Goal: Transaction & Acquisition: Purchase product/service

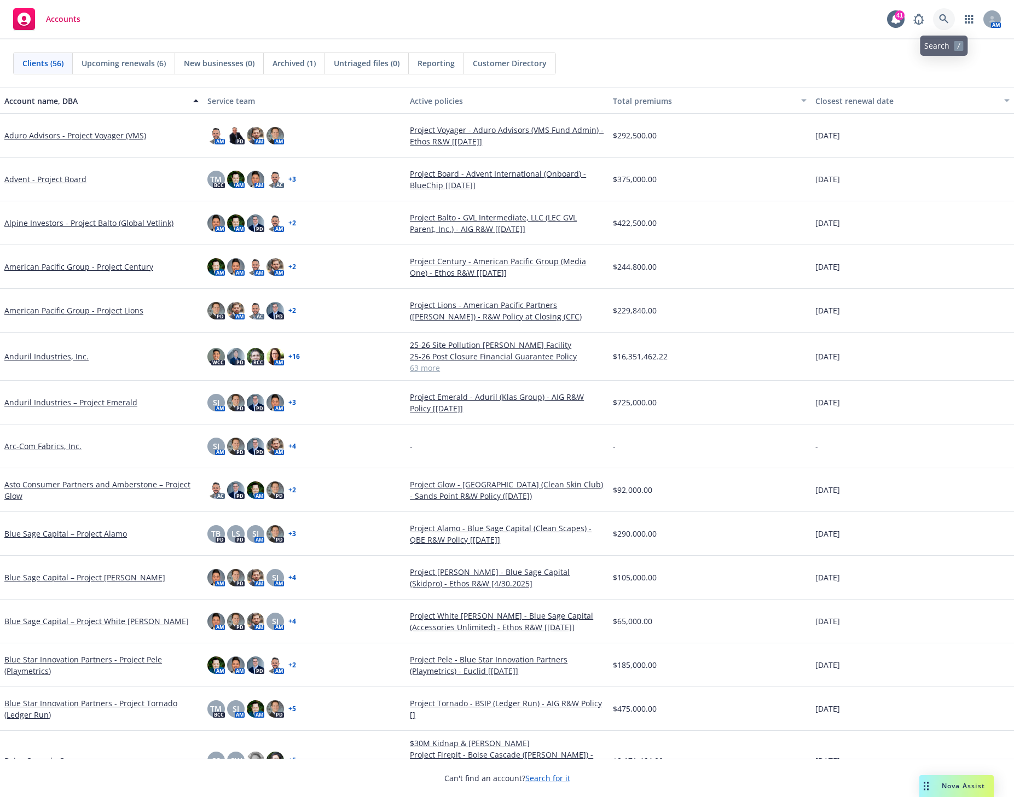
click at [943, 18] on icon at bounding box center [944, 19] width 10 height 10
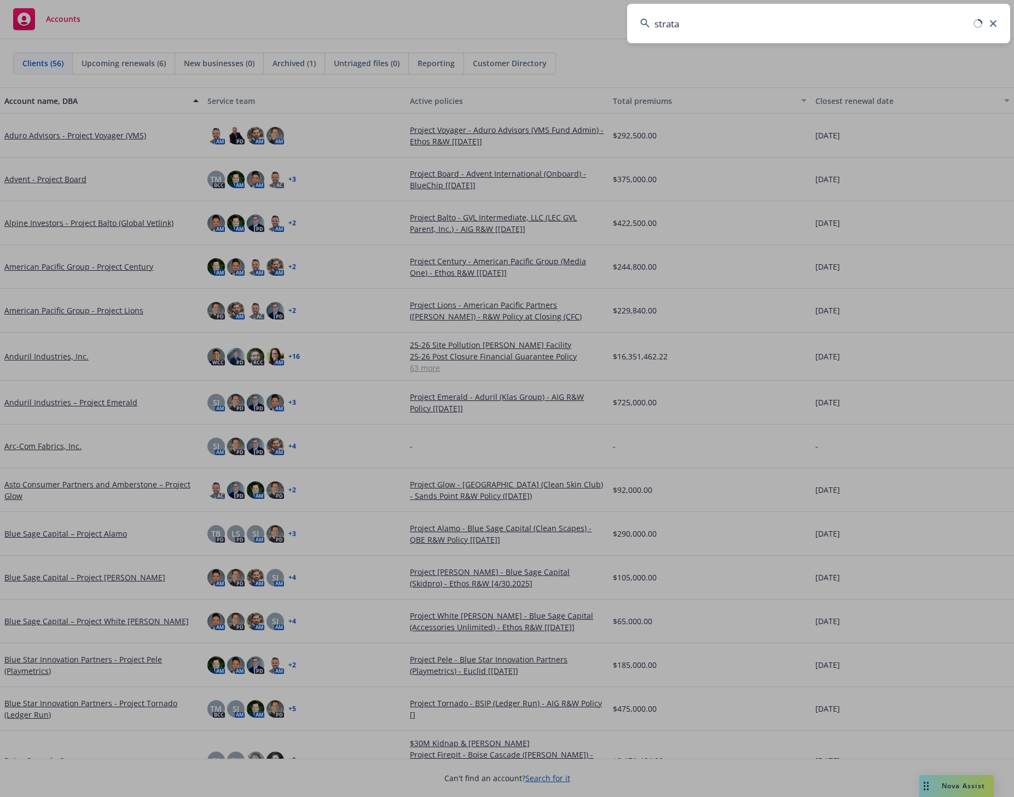
type input "strata"
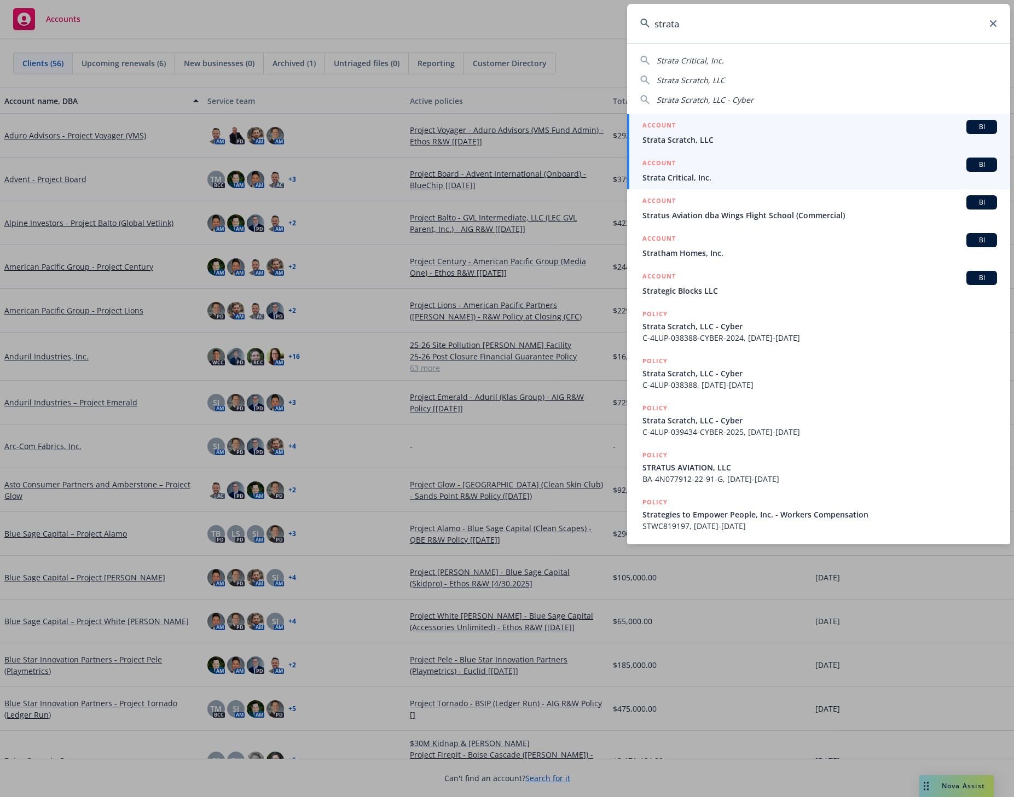
click at [695, 173] on span "Strata Critical, Inc." at bounding box center [819, 177] width 355 height 11
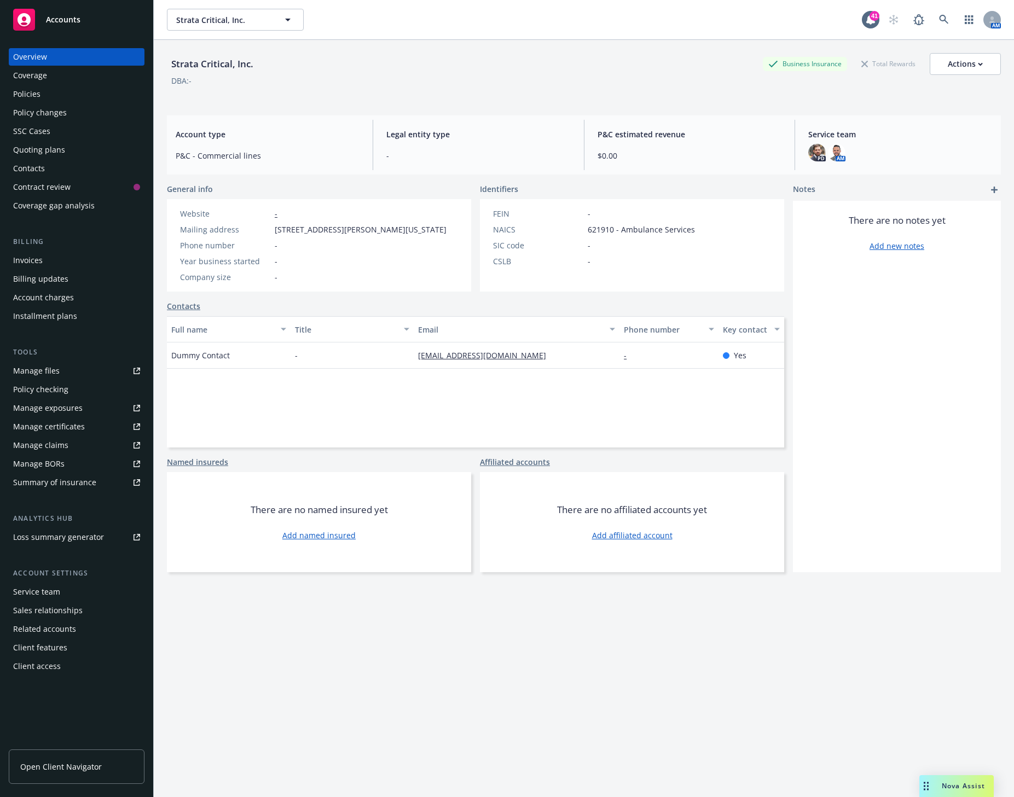
click at [79, 74] on div "Coverage" at bounding box center [76, 76] width 127 height 18
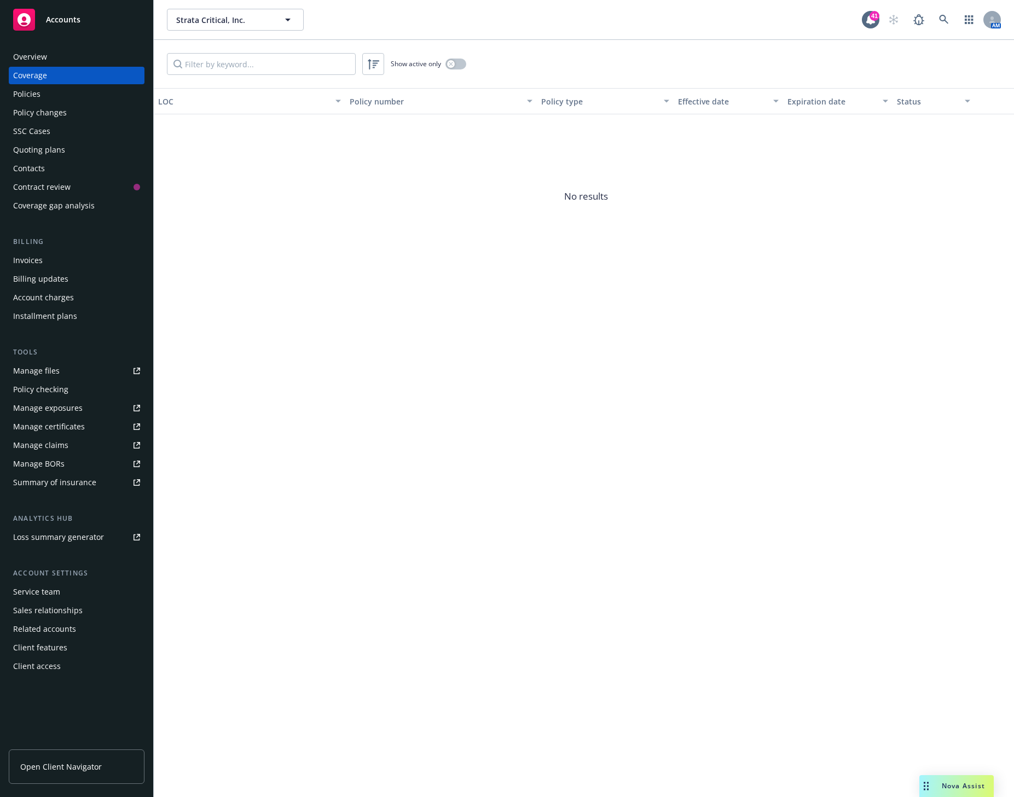
click at [52, 91] on div "Policies" at bounding box center [76, 94] width 127 height 18
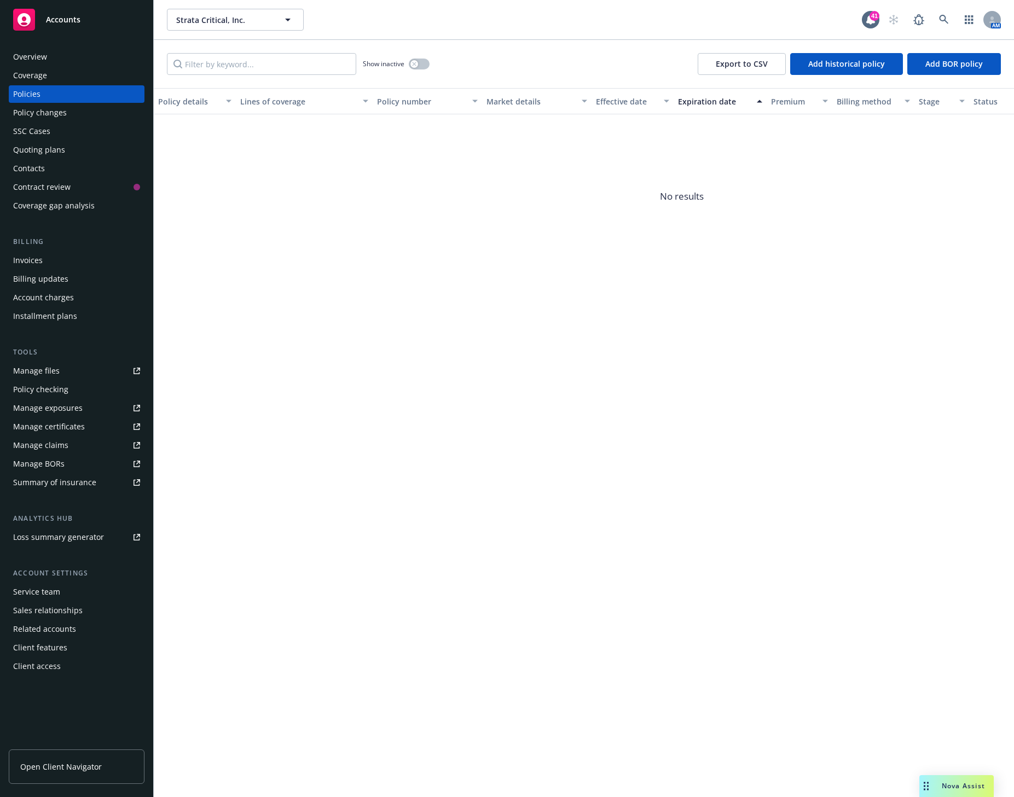
click at [47, 115] on div "Policy changes" at bounding box center [40, 113] width 54 height 18
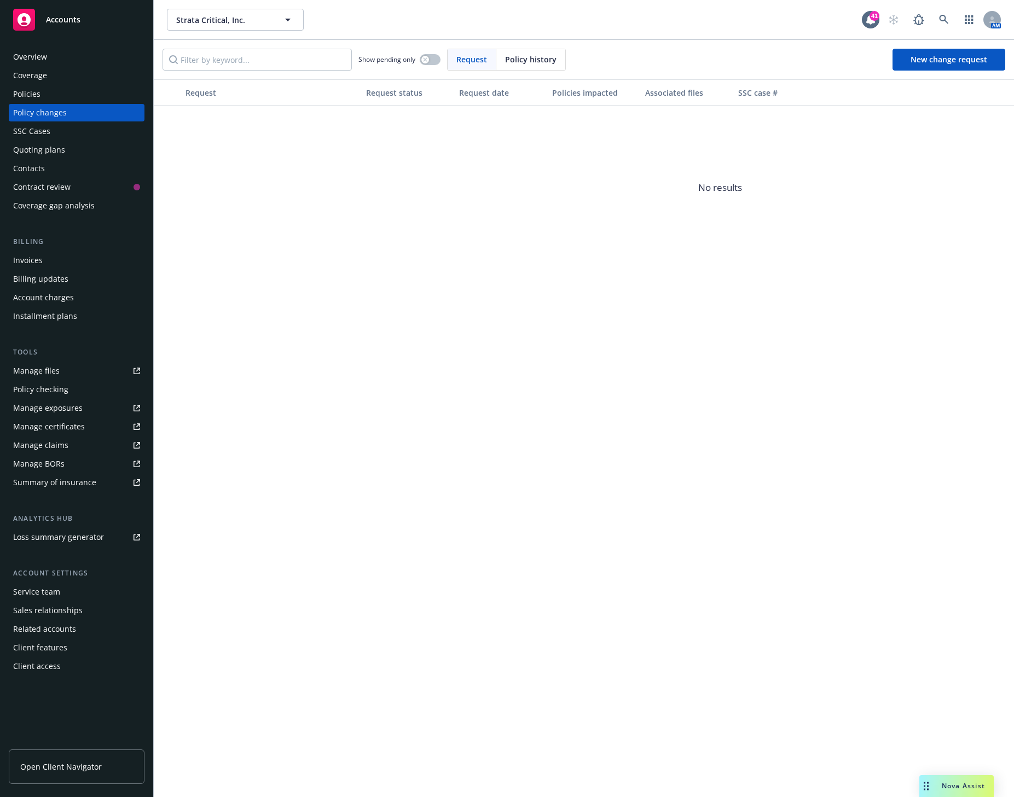
click at [44, 129] on div "SSC Cases" at bounding box center [31, 132] width 37 height 18
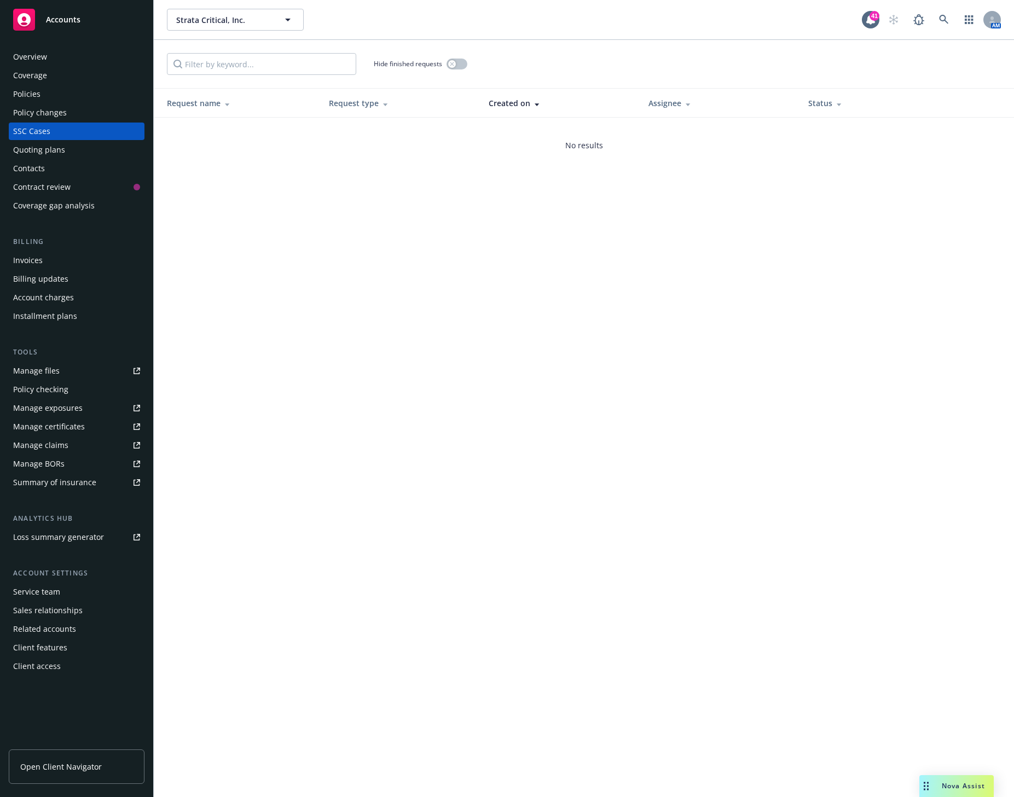
click at [49, 146] on div "Quoting plans" at bounding box center [39, 150] width 52 height 18
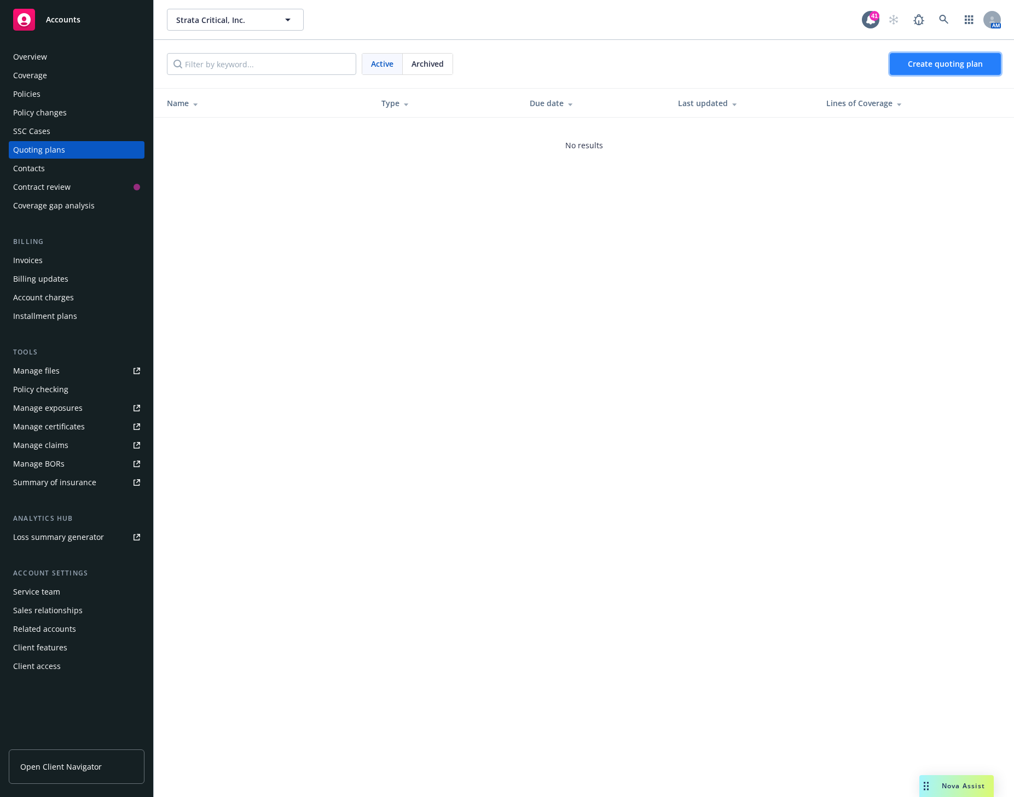
click at [937, 56] on link "Create quoting plan" at bounding box center [945, 64] width 111 height 22
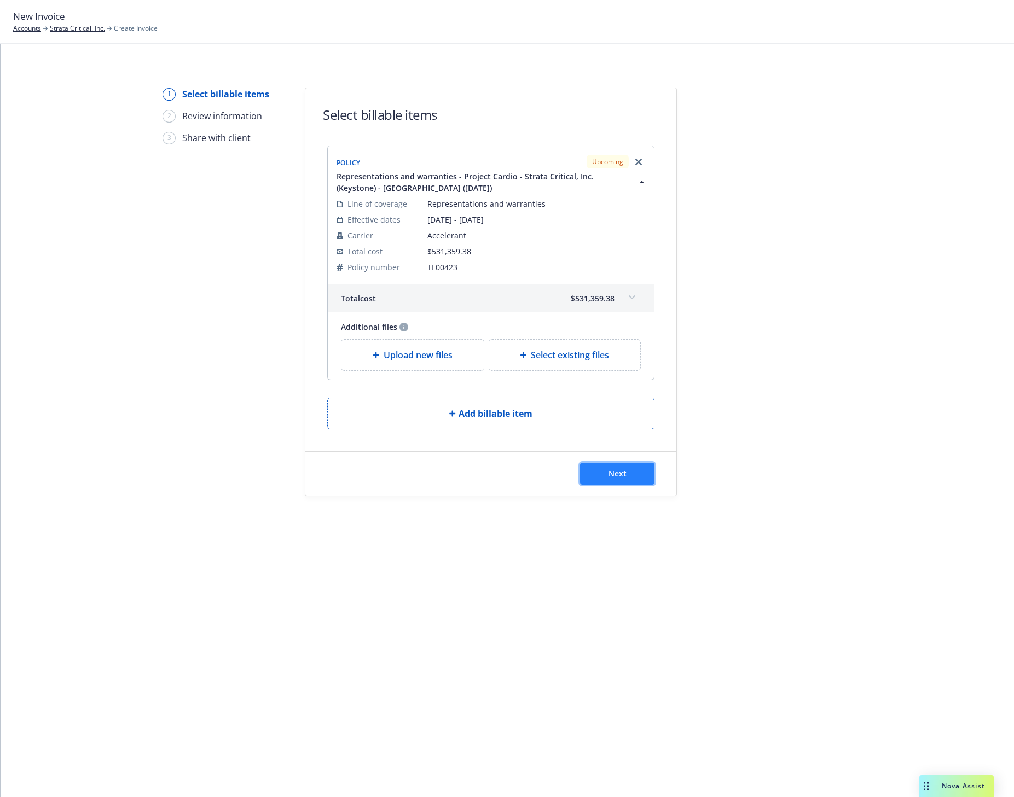
click at [616, 473] on span "Next" at bounding box center [617, 473] width 18 height 10
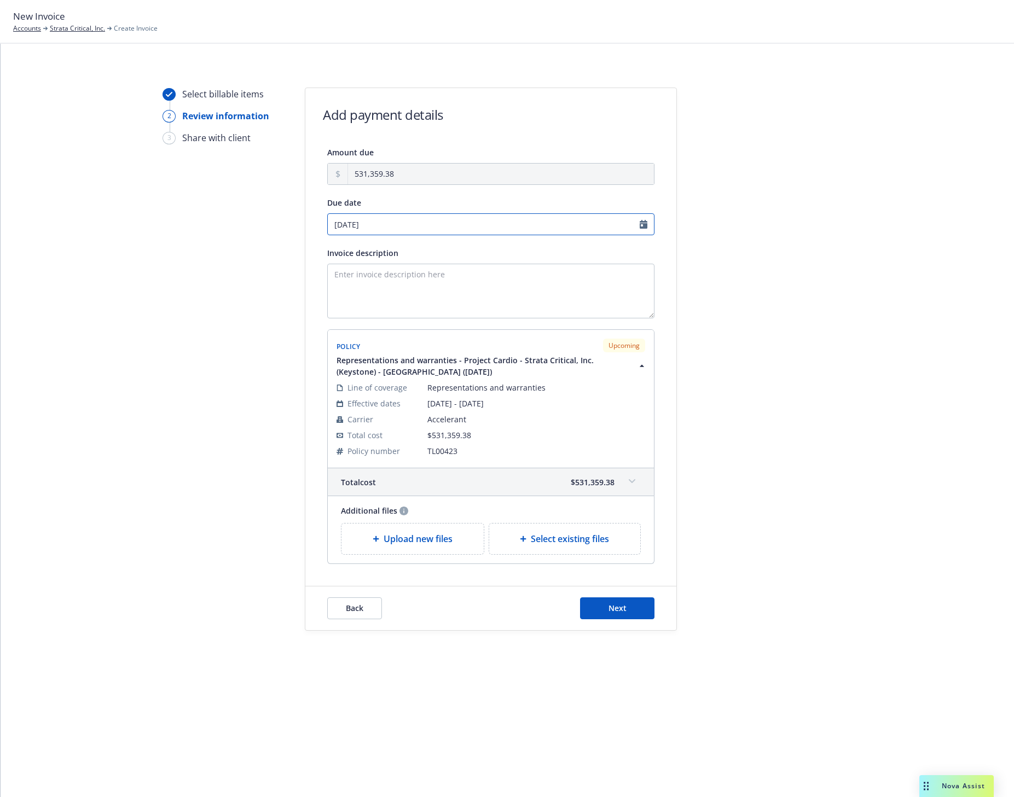
select select "September"
select select "2025"
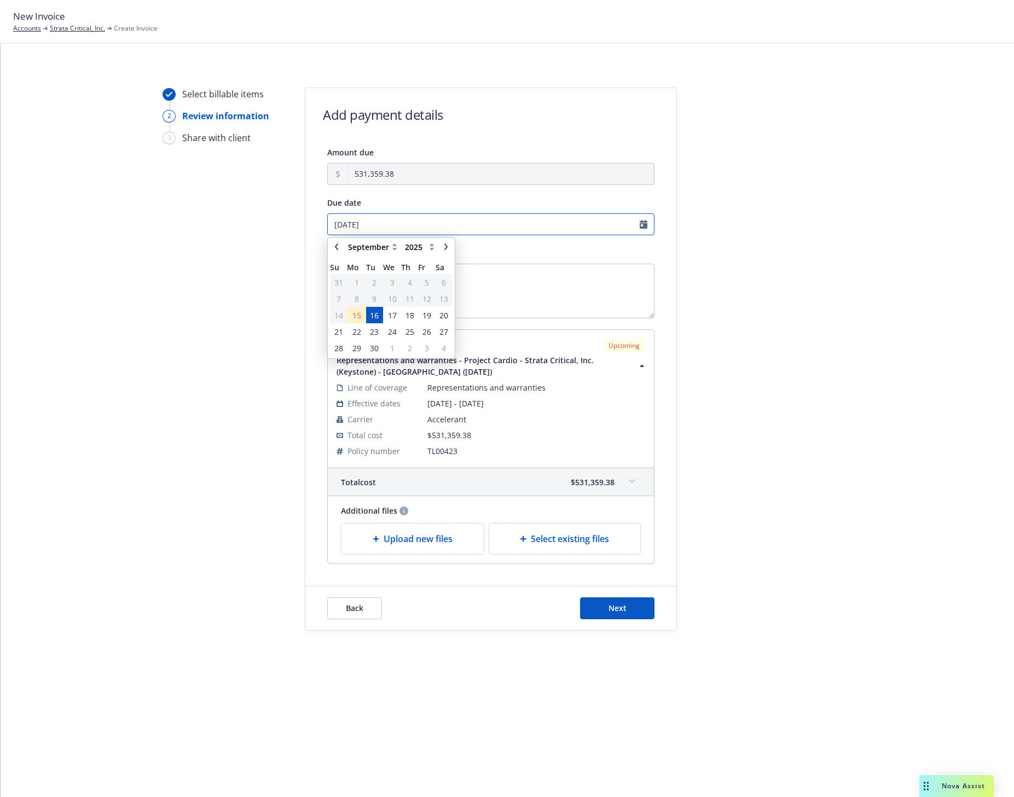
drag, startPoint x: 386, startPoint y: 225, endPoint x: 325, endPoint y: 223, distance: 60.8
click at [325, 223] on div "Amount due 531,359.38 Due date 09/16/2025 January February March April May June…" at bounding box center [490, 355] width 371 height 419
click at [371, 346] on span "30" at bounding box center [374, 347] width 9 height 11
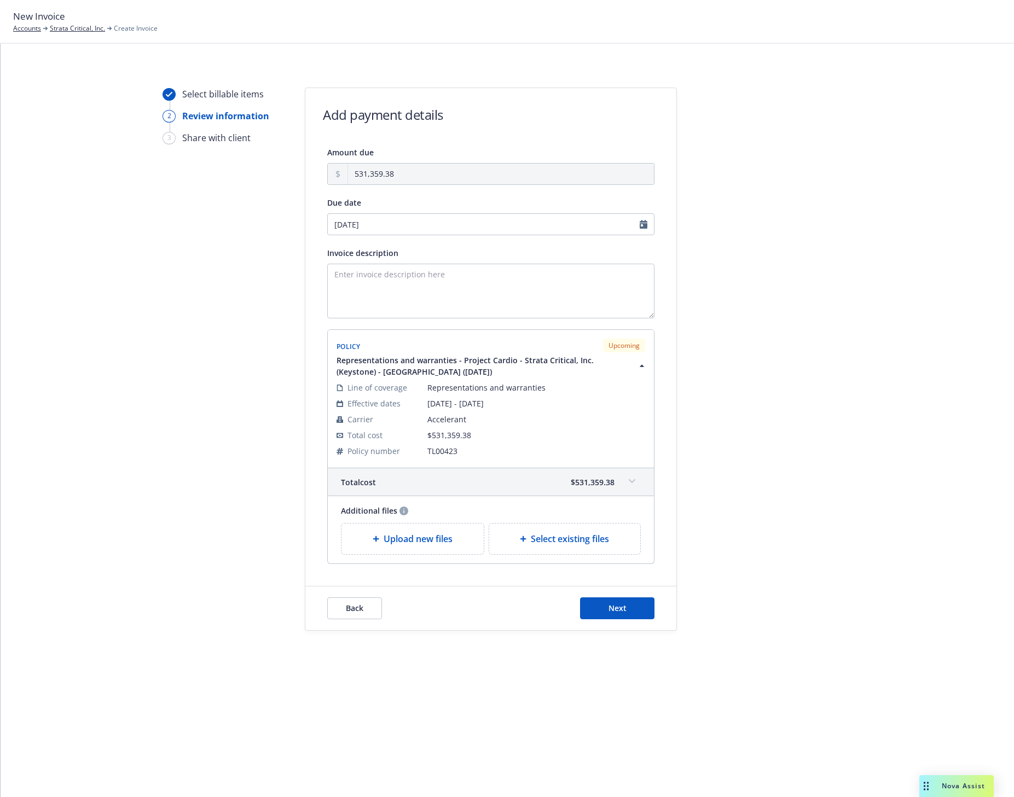
type input "[DATE]"
click at [622, 607] on span "Next" at bounding box center [617, 608] width 18 height 10
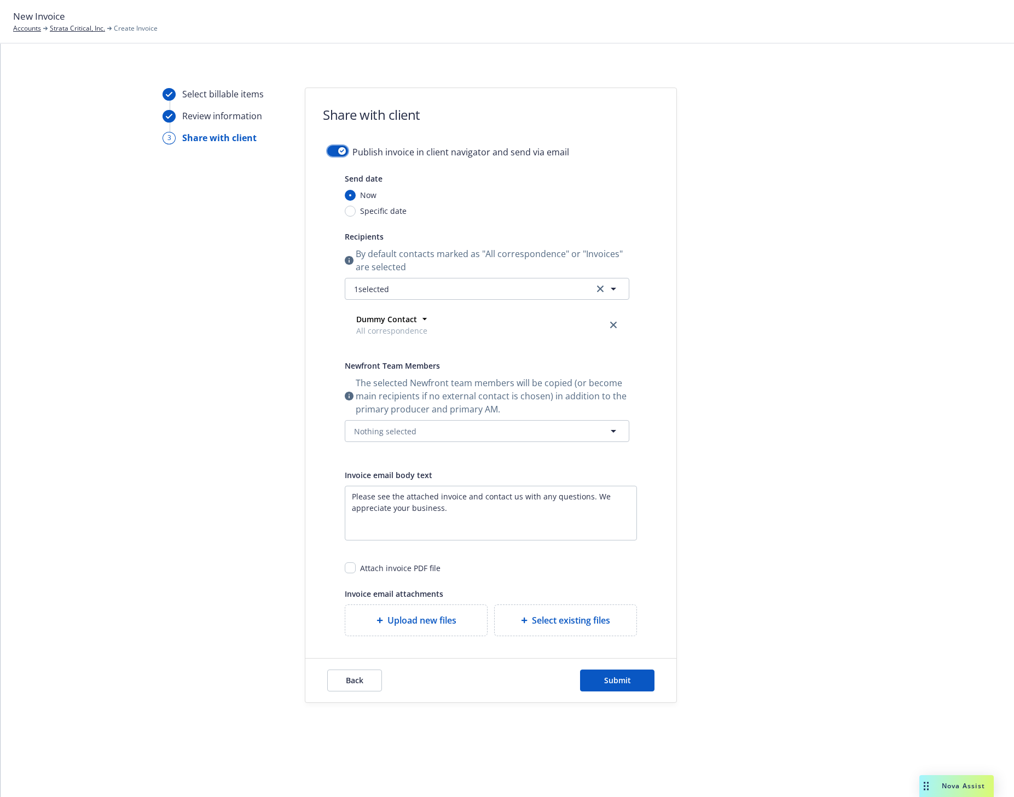
click at [346, 151] on button "button" at bounding box center [337, 151] width 21 height 11
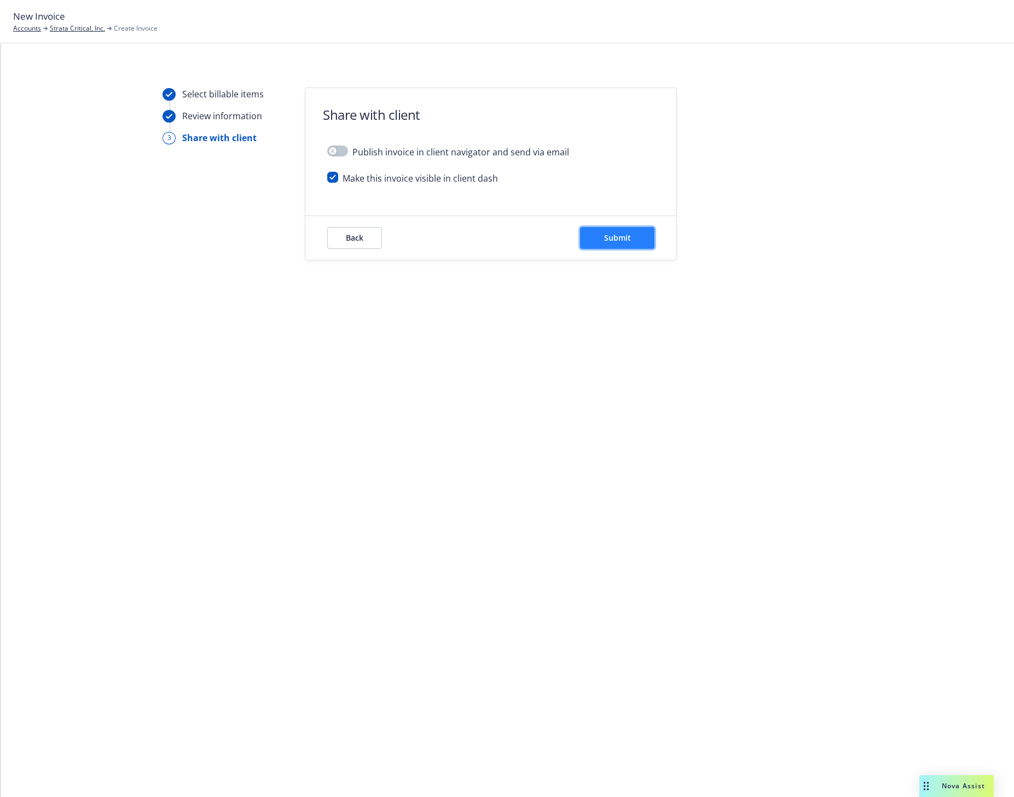
click at [626, 234] on span "Submit" at bounding box center [617, 238] width 27 height 10
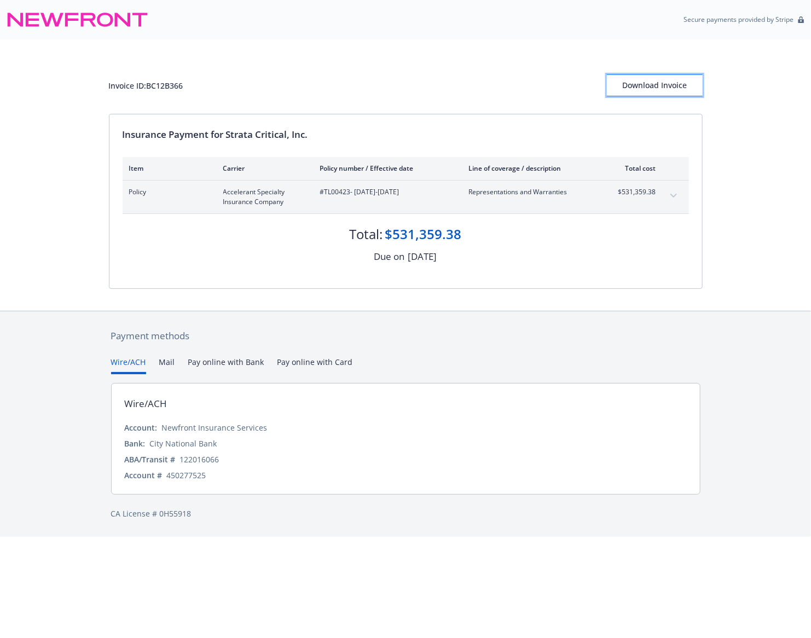
click at [658, 85] on div "Download Invoice" at bounding box center [655, 85] width 96 height 21
